Goal: Communication & Community: Answer question/provide support

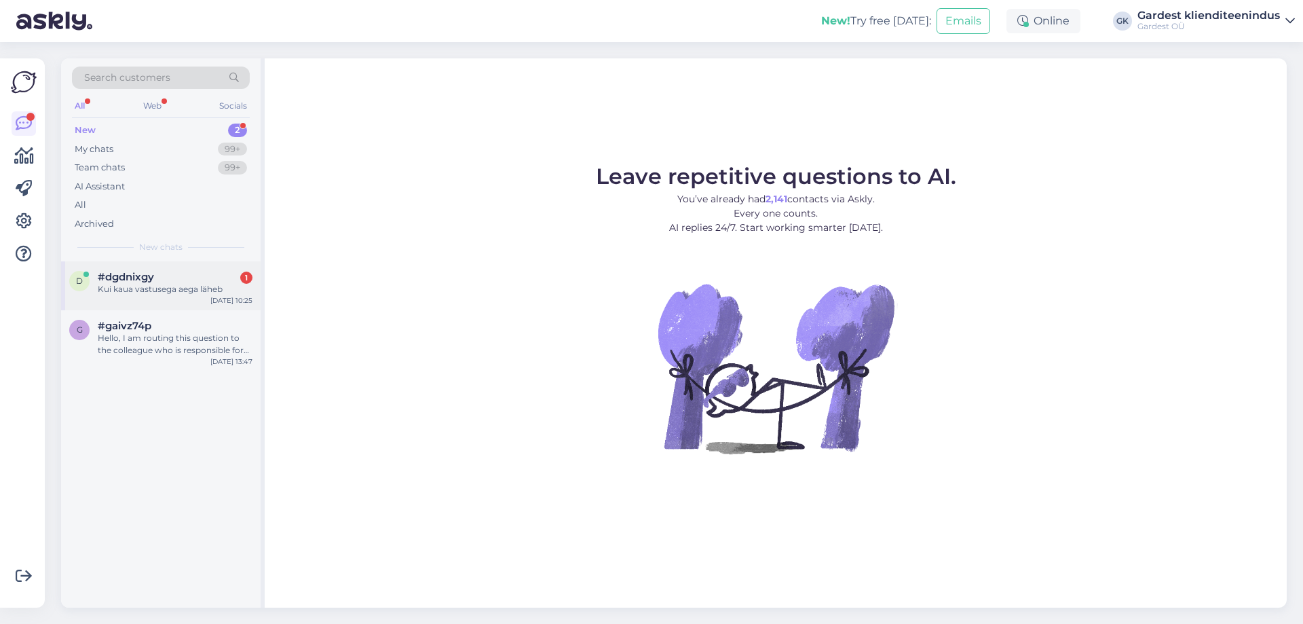
click at [182, 277] on div "#dgdnixgy 1" at bounding box center [175, 277] width 155 height 12
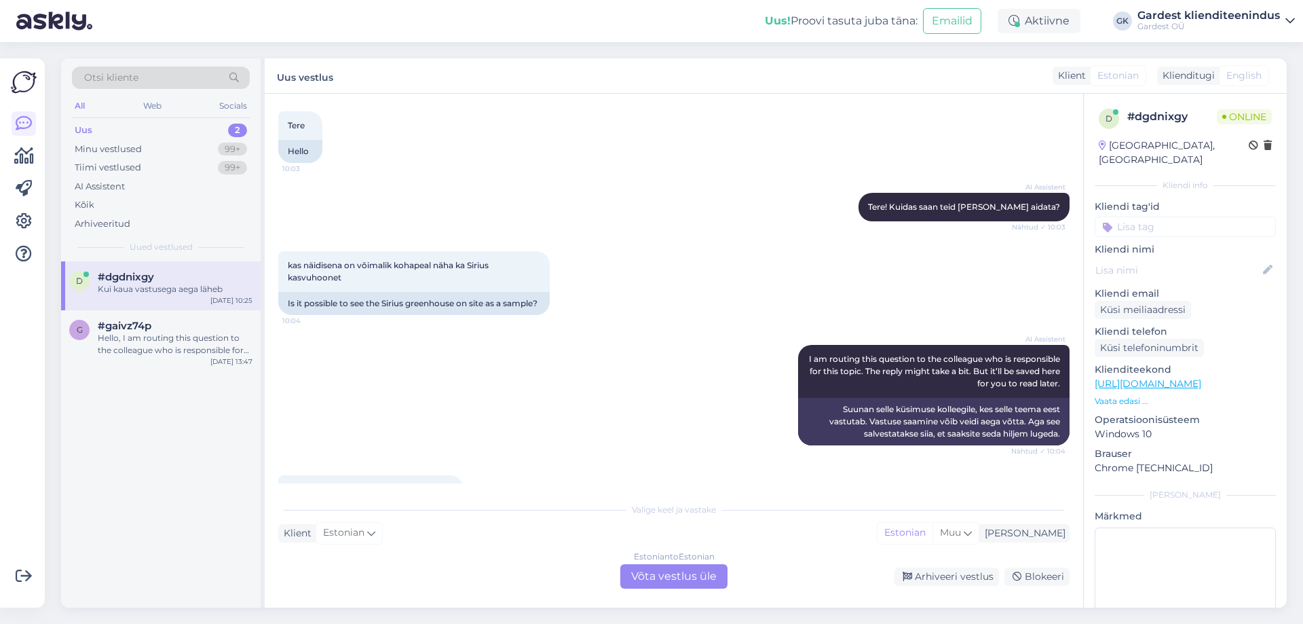
scroll to position [138, 0]
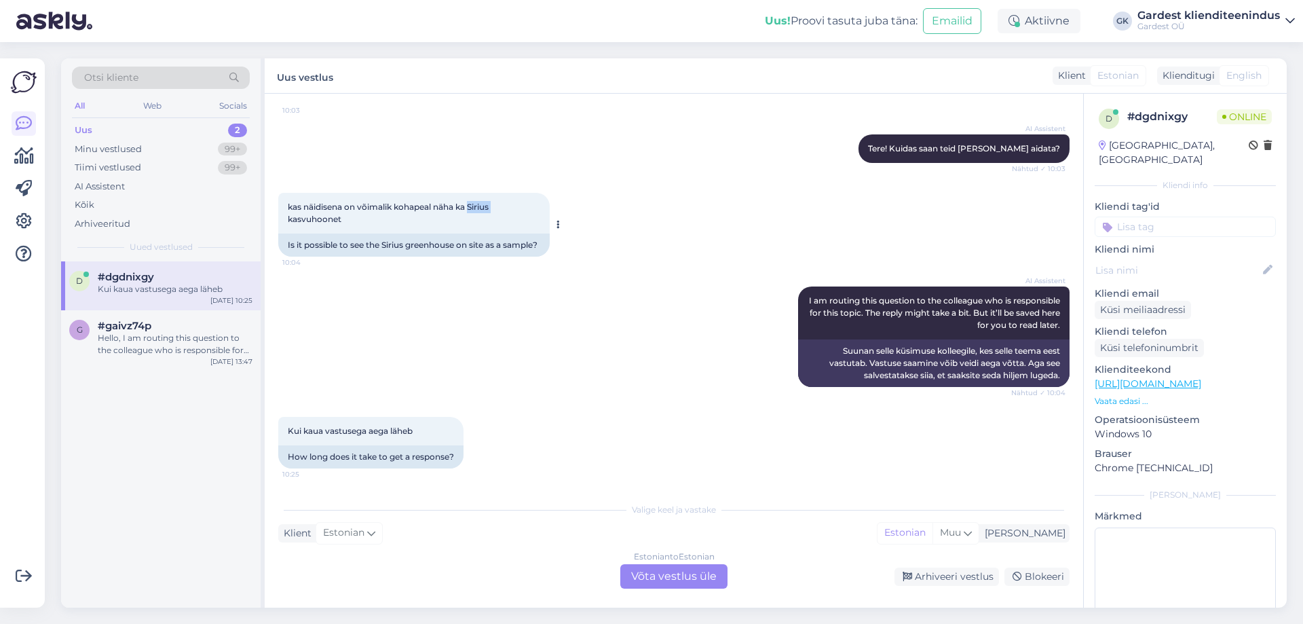
drag, startPoint x: 472, startPoint y: 190, endPoint x: 495, endPoint y: 196, distance: 24.5
click at [491, 202] on span "kas näidisena on võimalik kohapeal näha ka Sirius kasvuhoonet" at bounding box center [389, 213] width 203 height 22
copy span "Sirius"
click at [695, 579] on div "Estonian to Estonian Võta vestlus üle" at bounding box center [673, 576] width 107 height 24
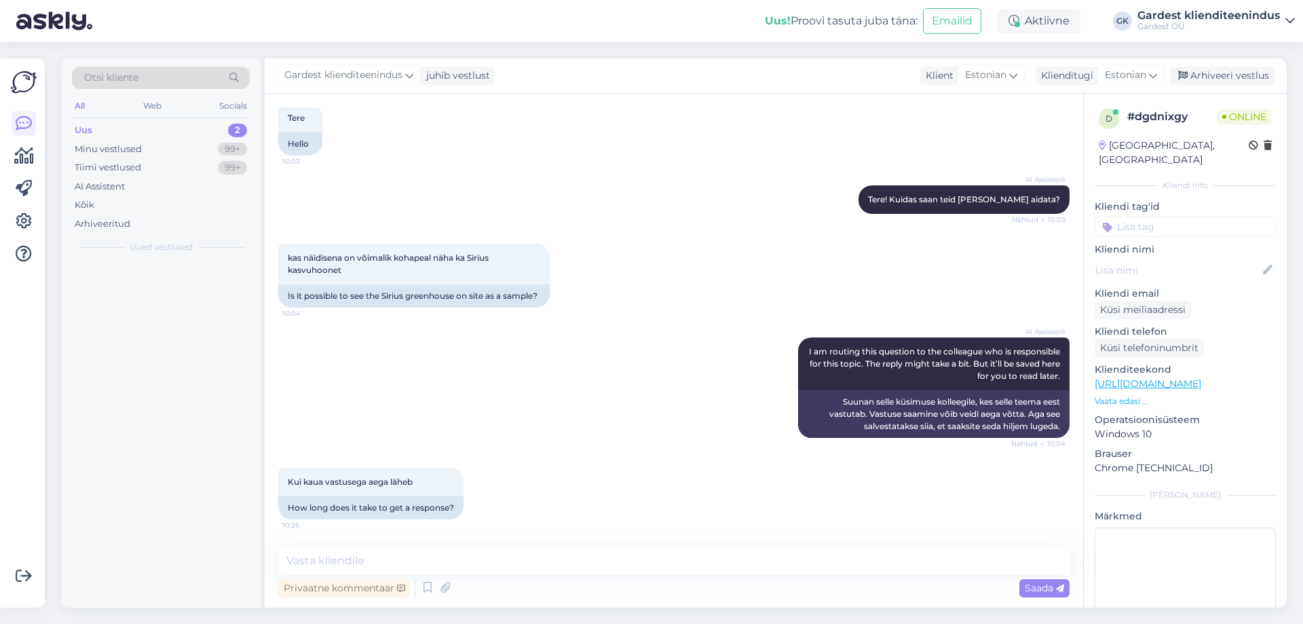
scroll to position [88, 0]
click at [606, 554] on textarea at bounding box center [673, 560] width 791 height 29
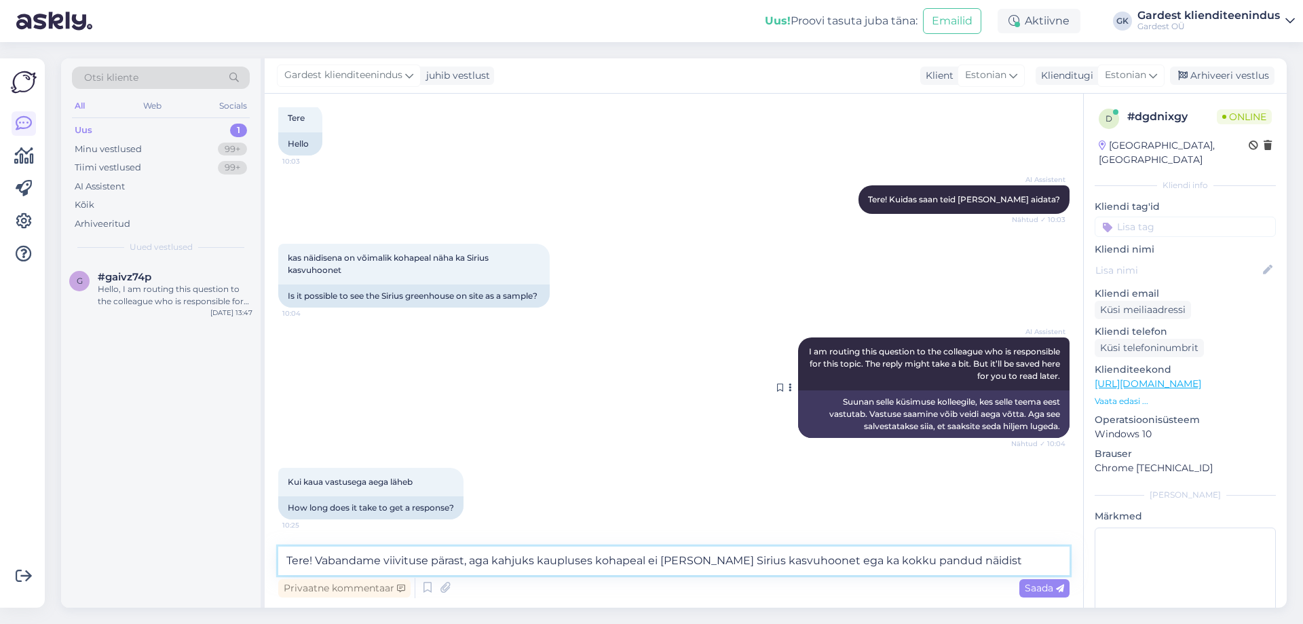
type textarea "Tere! Vabandame viivituse pärast, aga kahjuks kaupluses kohapeal ei [PERSON_NAM…"
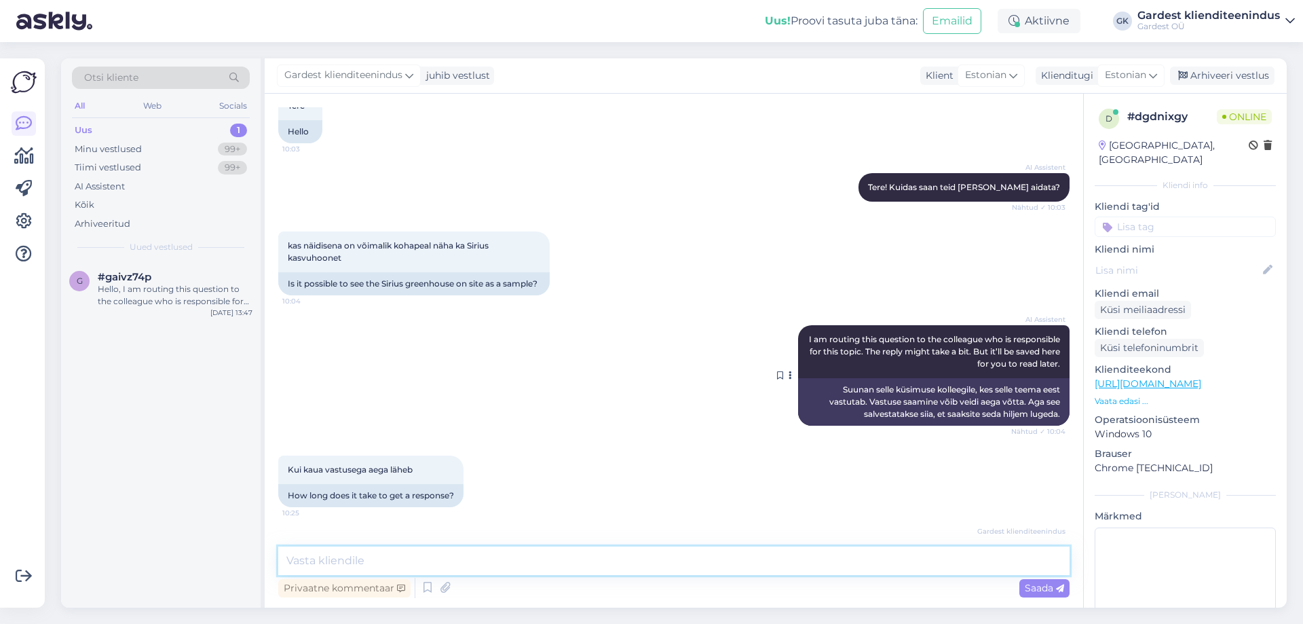
scroll to position [170, 0]
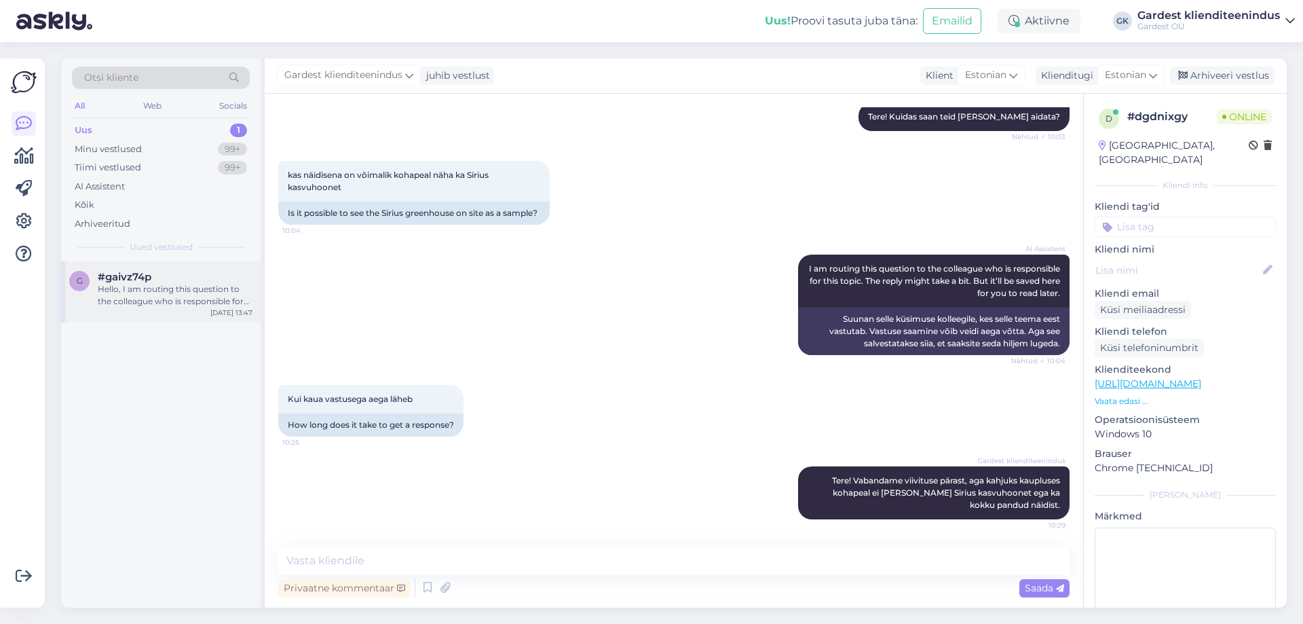
click at [202, 281] on div "#gaivz74p" at bounding box center [175, 277] width 155 height 12
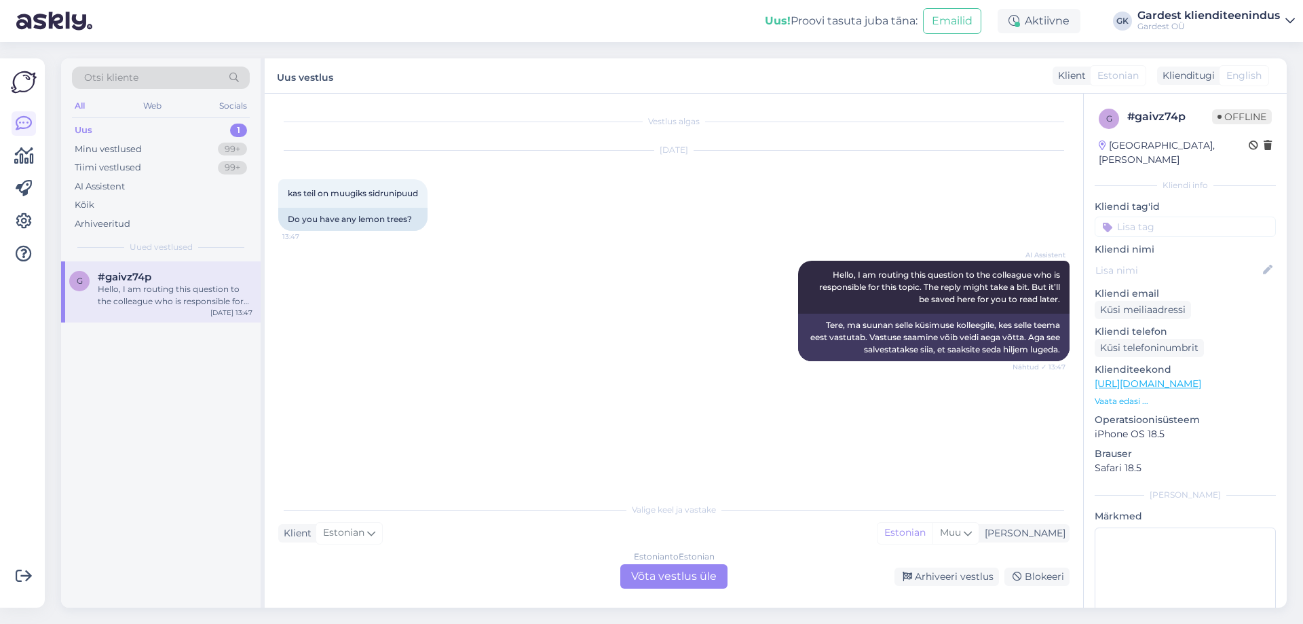
click at [657, 587] on div "Estonian to Estonian Võta vestlus üle" at bounding box center [673, 576] width 107 height 24
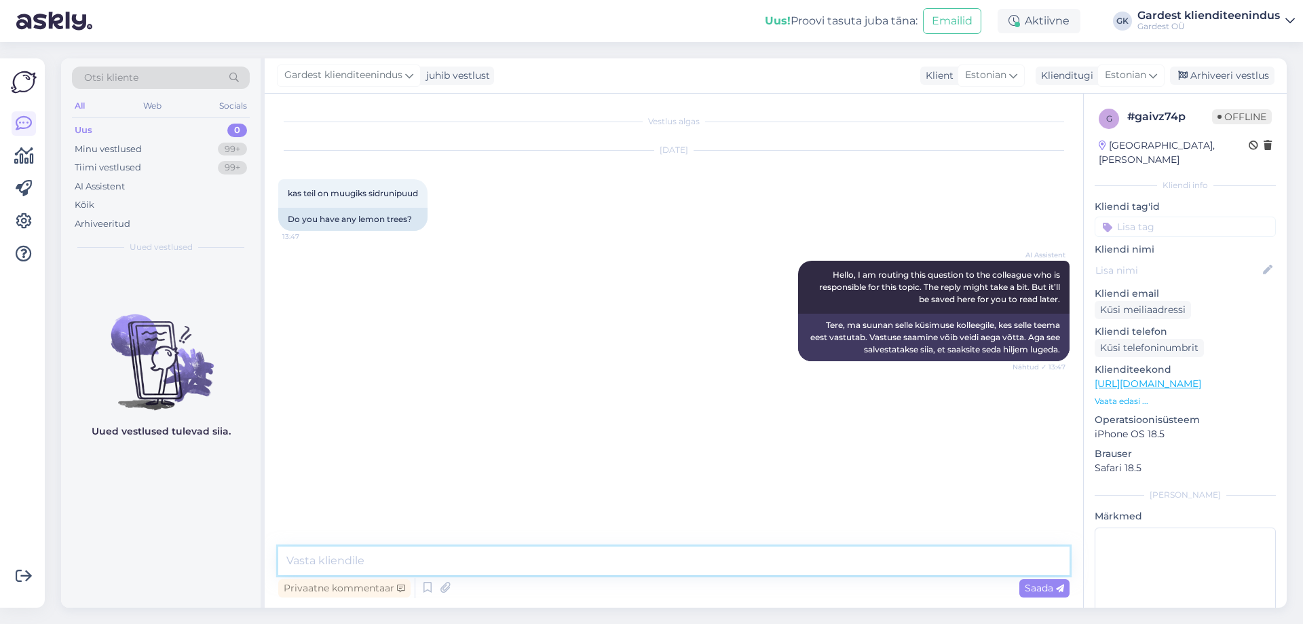
click at [601, 570] on textarea at bounding box center [673, 560] width 791 height 29
click at [326, 554] on textarea "Tere! Vabandame viivituse pärast!" at bounding box center [673, 560] width 791 height 29
click at [546, 562] on textarea "Tere, vabandame viivituse pärast!" at bounding box center [673, 560] width 791 height 29
paste textarea "[URL][DOMAIN_NAME]"
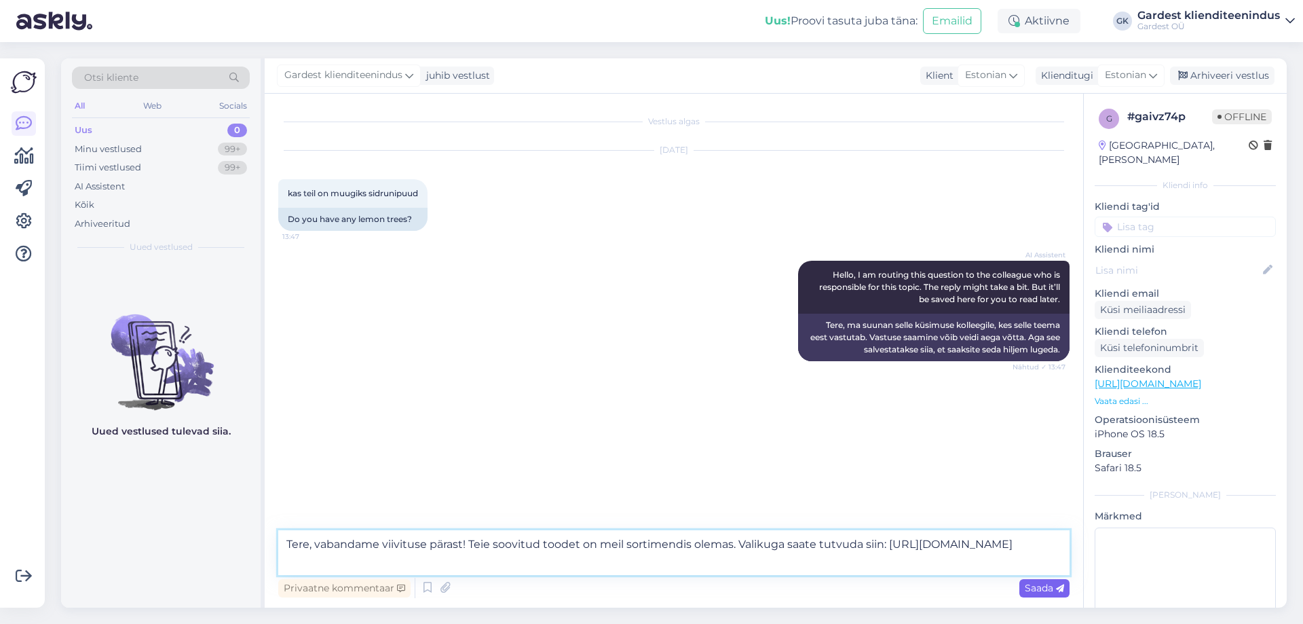
type textarea "Tere, vabandame viivituse pärast! Teie soovitud toodet on meil sortimendis olem…"
click at [1029, 588] on span "Saada" at bounding box center [1044, 588] width 39 height 12
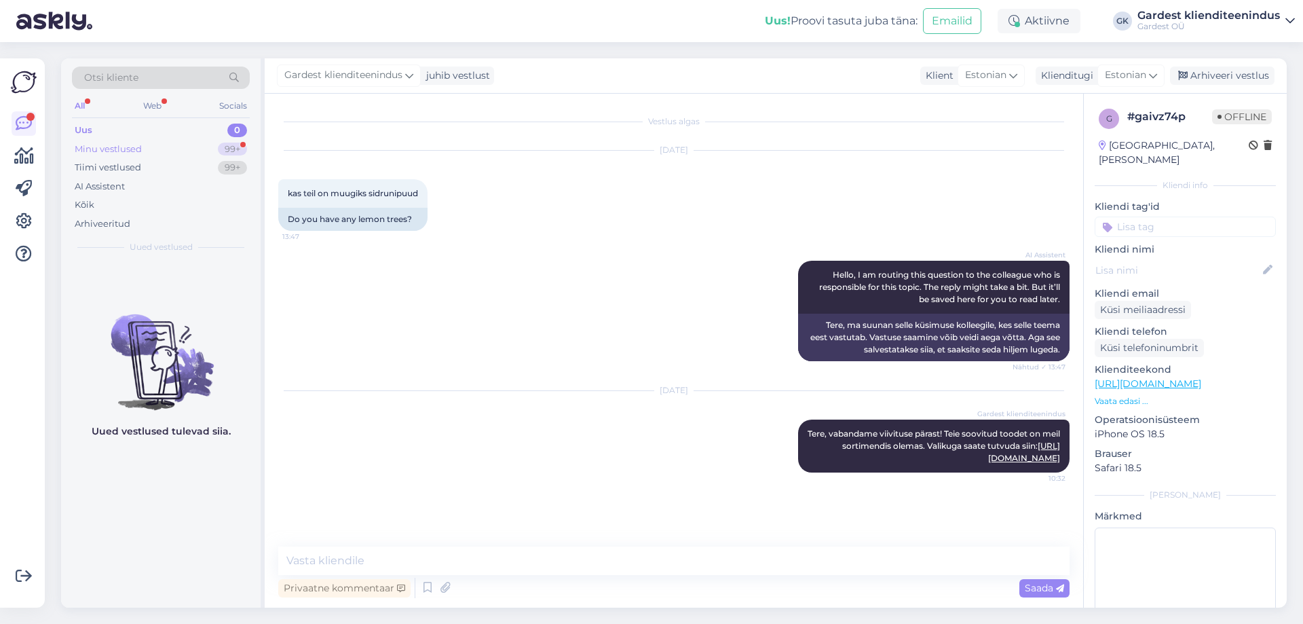
click at [140, 154] on div "Minu vestlused" at bounding box center [108, 150] width 67 height 14
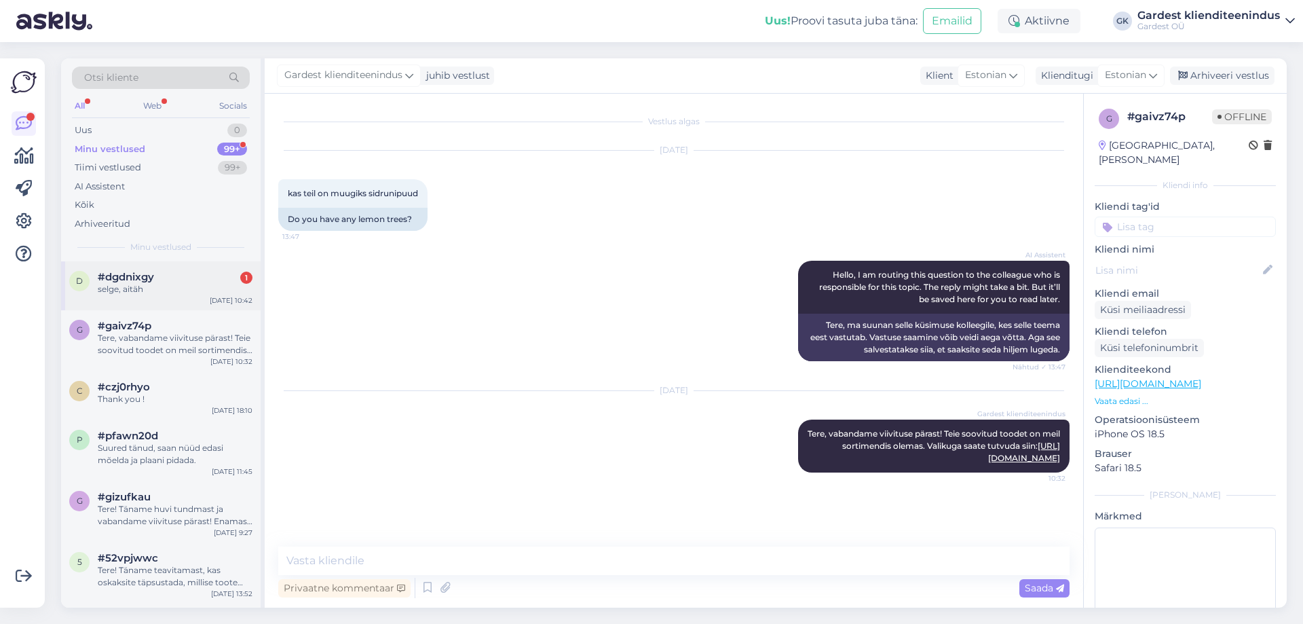
click at [144, 297] on div "d #dgdnixgy 1 selge, aitäh [DATE] 10:42" at bounding box center [161, 285] width 200 height 49
